Goal: Complete application form

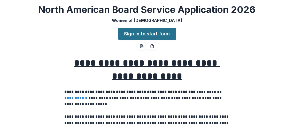
click at [150, 32] on link "Sign in to start form" at bounding box center [147, 34] width 58 height 12
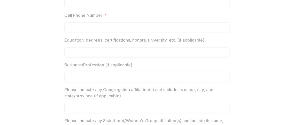
scroll to position [529, 0]
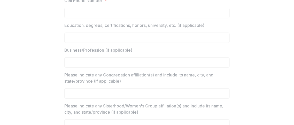
click at [96, 52] on p "Business/Profession (if applicable)" at bounding box center [98, 50] width 68 height 6
click at [96, 50] on p "Business/Profession (if applicable)" at bounding box center [98, 50] width 68 height 6
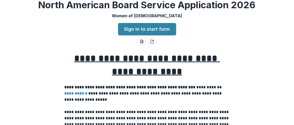
scroll to position [0, 0]
